Goal: Navigation & Orientation: Find specific page/section

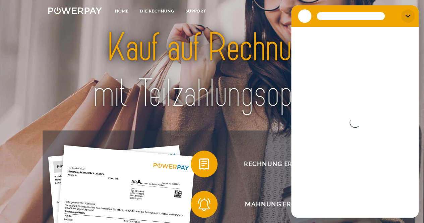
click at [406, 16] on icon "Schließen" at bounding box center [408, 15] width 5 height 5
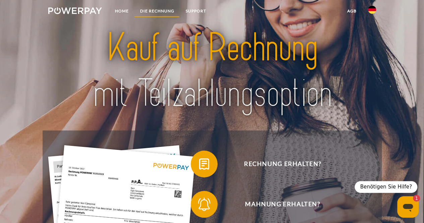
click at [169, 11] on link "DIE RECHNUNG" at bounding box center [157, 11] width 46 height 12
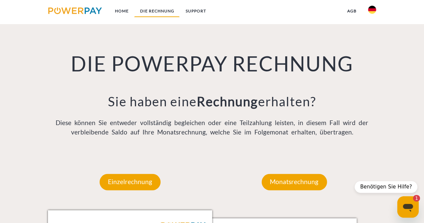
scroll to position [445, 0]
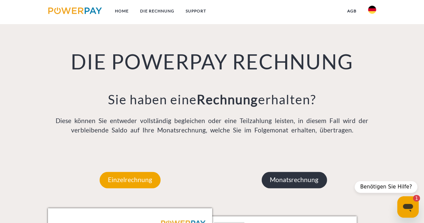
click at [284, 183] on p "Monatsrechnung" at bounding box center [294, 180] width 65 height 16
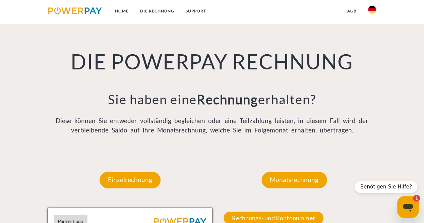
click at [372, 12] on img at bounding box center [372, 10] width 8 height 8
click at [369, 68] on img at bounding box center [372, 66] width 8 height 8
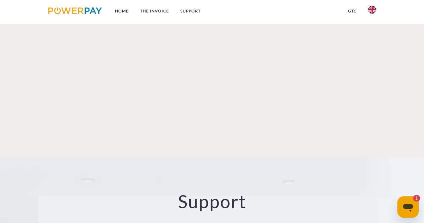
scroll to position [1274, 0]
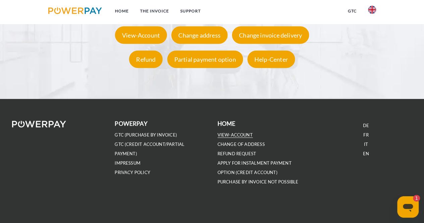
click at [223, 134] on link "VIEW-ACCOUNT" at bounding box center [235, 135] width 35 height 6
